Goal: Task Accomplishment & Management: Complete application form

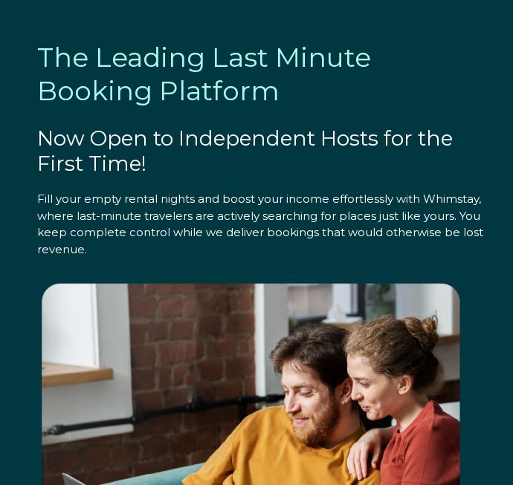
select select "AE"
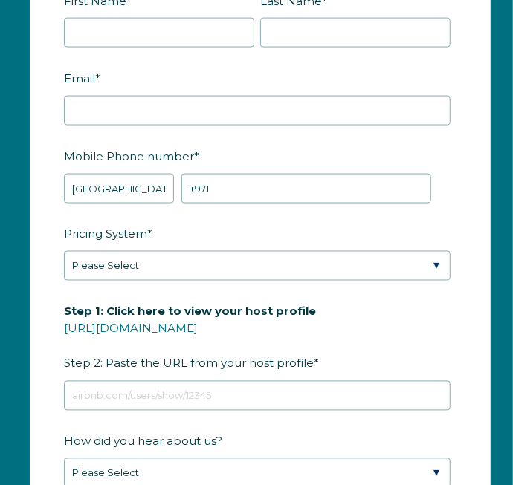
scroll to position [2494, 0]
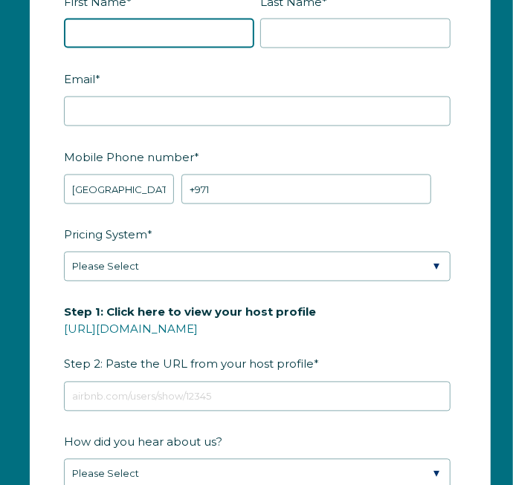
click at [169, 19] on input "First Name *" at bounding box center [159, 34] width 190 height 30
type input "[DEMOGRAPHIC_DATA]"
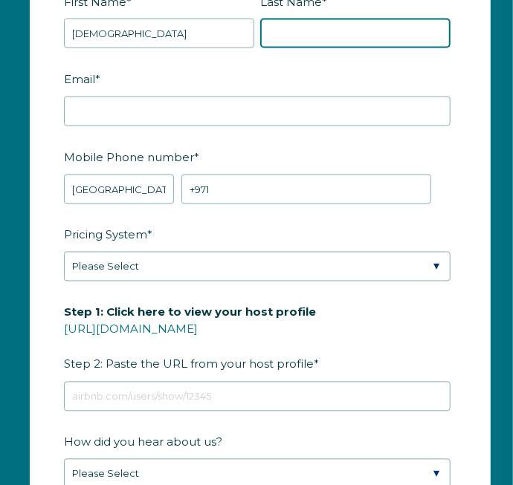
click at [306, 28] on input "Last Name *" at bounding box center [355, 34] width 190 height 30
type input "[PERSON_NAME]"
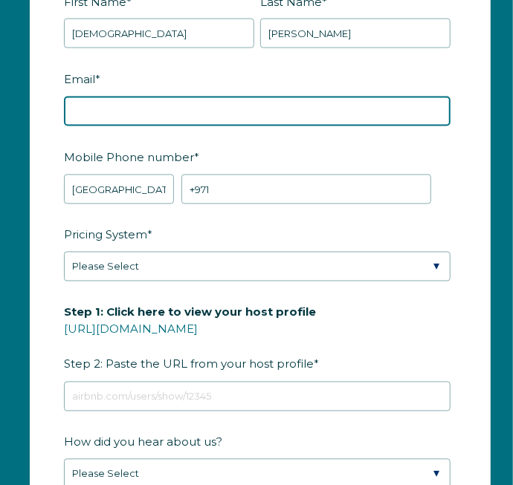
click at [259, 97] on input "Email *" at bounding box center [257, 112] width 386 height 30
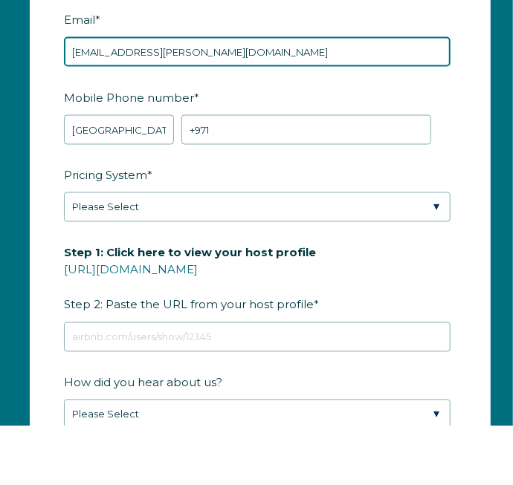
type input "[EMAIL_ADDRESS][PERSON_NAME][DOMAIN_NAME]"
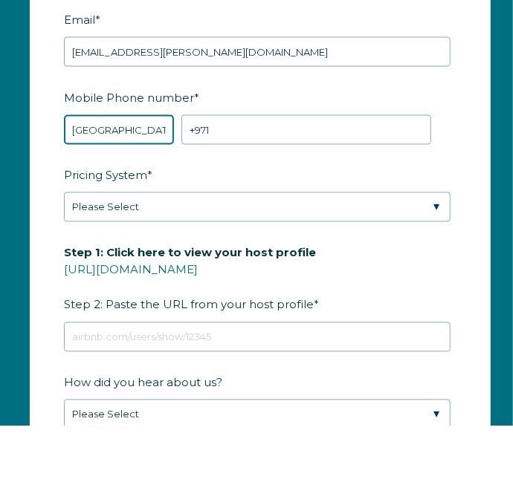
click at [155, 181] on select "* [GEOGRAPHIC_DATA] (‫[GEOGRAPHIC_DATA]‬‎) [GEOGRAPHIC_DATA] ([GEOGRAPHIC_DATA]…" at bounding box center [119, 190] width 110 height 30
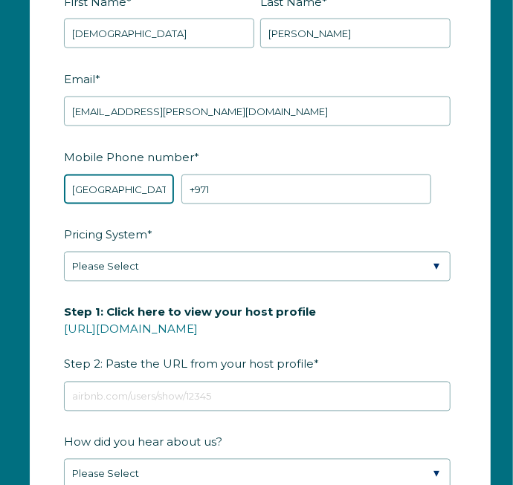
click at [140, 183] on select "* [GEOGRAPHIC_DATA] (‫[GEOGRAPHIC_DATA]‬‎) [GEOGRAPHIC_DATA] ([GEOGRAPHIC_DATA]…" at bounding box center [119, 190] width 110 height 30
select select "CA"
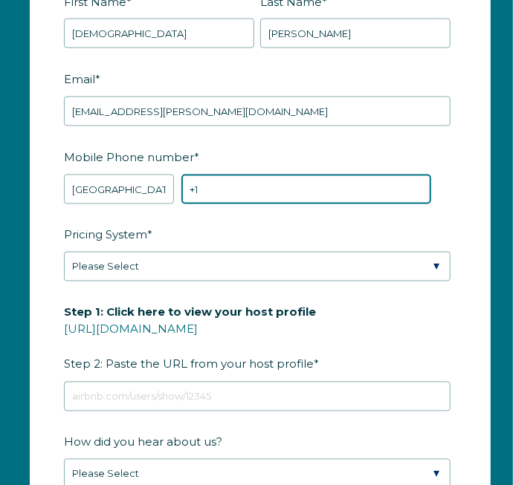
click at [240, 175] on input "+1" at bounding box center [306, 190] width 250 height 30
type input "[PHONE_NUMBER]"
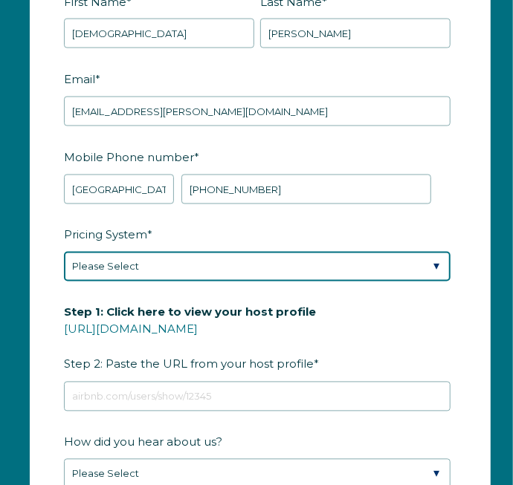
click at [406, 254] on select "Please Select Manual Airbnb Smart Pricing PriceLabs Wheelhouse Beyond Pricing 3…" at bounding box center [257, 267] width 386 height 30
select select "Manual"
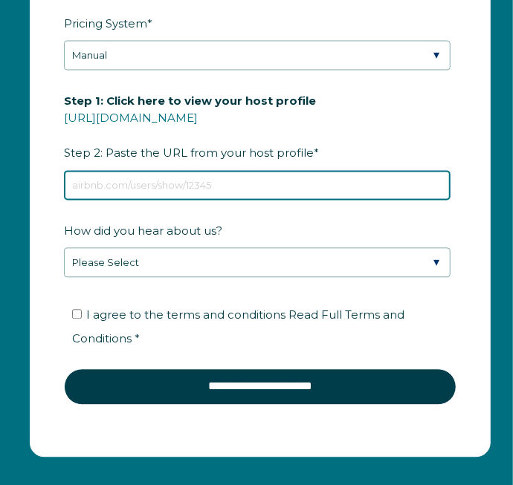
click at [123, 170] on input "Step 1: Click here to view your host profile [URL][DOMAIN_NAME] Step 2: Paste t…" at bounding box center [257, 185] width 386 height 30
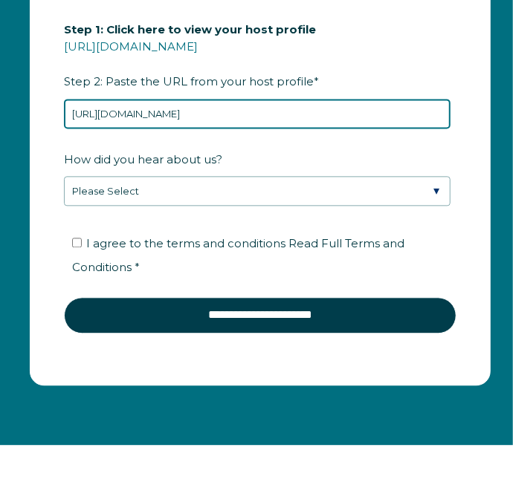
scroll to position [0, 10]
type input "[URL][DOMAIN_NAME]"
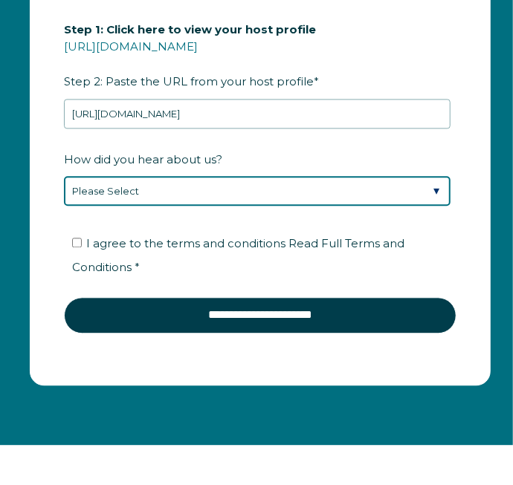
click at [149, 220] on select "Please Select Found Whimstay through a Google search Direct outreach from a Whi…" at bounding box center [257, 227] width 386 height 30
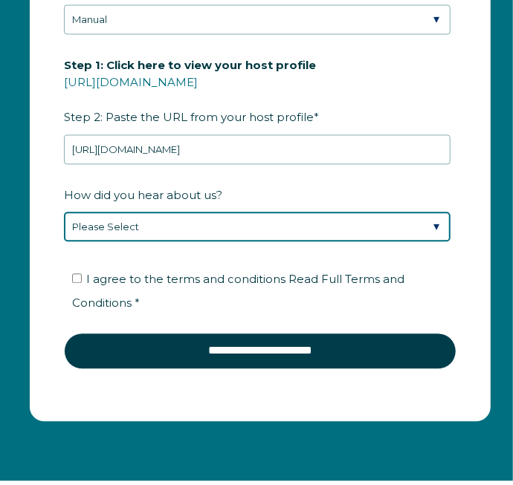
select select "Social Media"
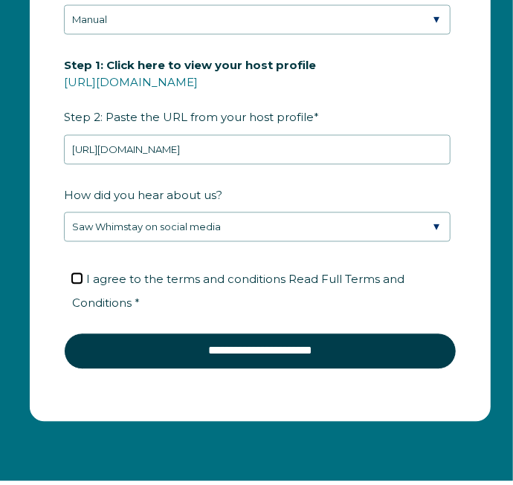
click at [74, 273] on input "I agree to the terms and conditions Read Full Terms and Conditions *" at bounding box center [77, 278] width 10 height 10
checkbox input "true"
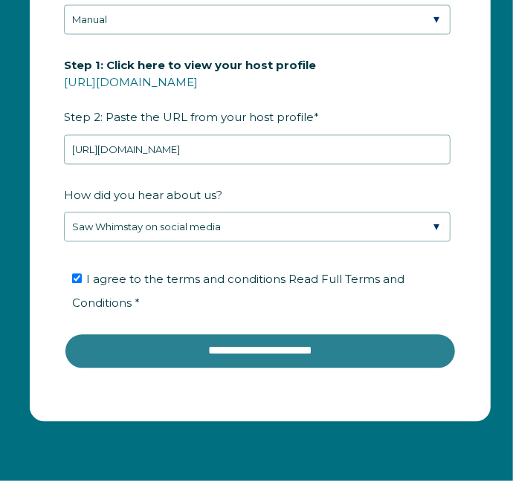
click at [338, 337] on input "**********" at bounding box center [260, 351] width 392 height 36
